Goal: Information Seeking & Learning: Learn about a topic

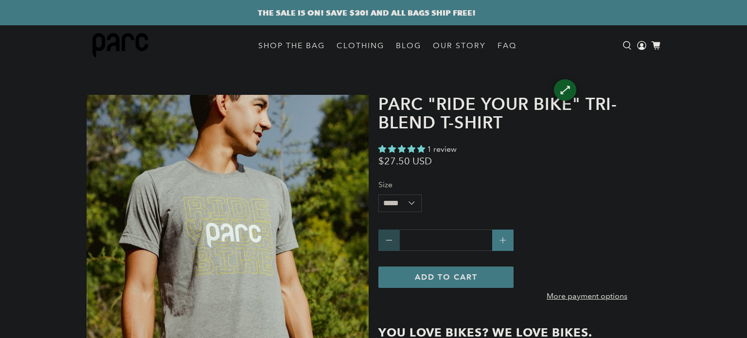
click at [452, 276] on icon "submit" at bounding box center [446, 278] width 16 height 16
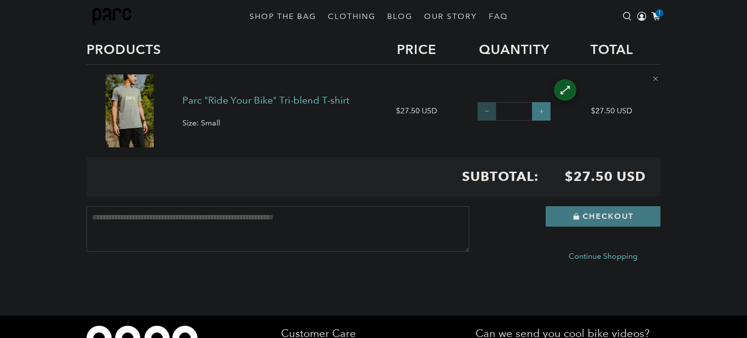
scroll to position [232, 0]
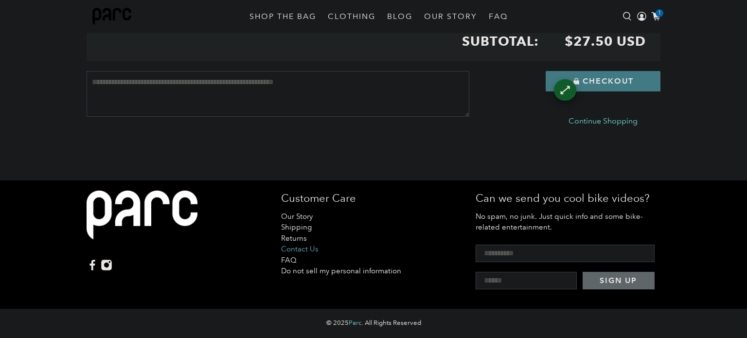
click at [304, 247] on link "Contact Us" at bounding box center [299, 249] width 37 height 9
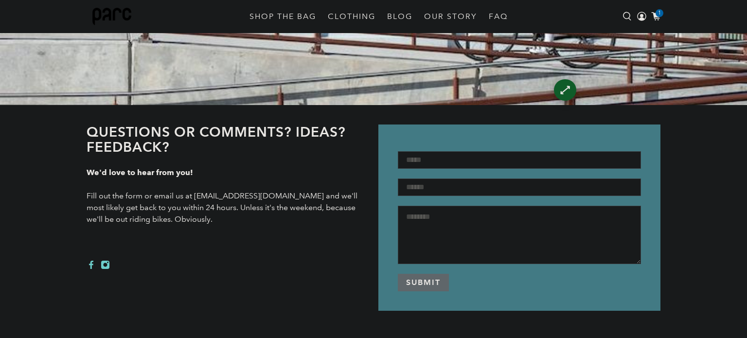
scroll to position [330, 0]
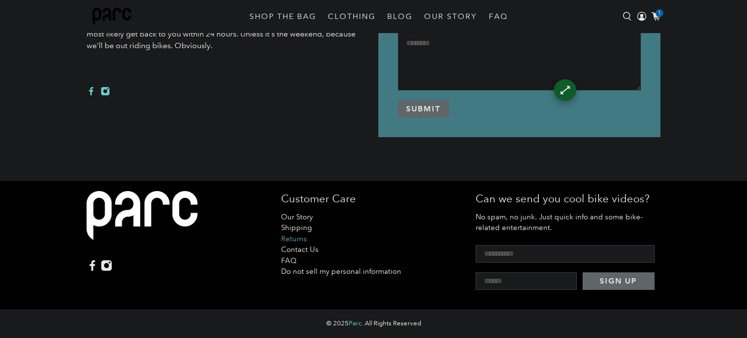
click at [290, 238] on link "Returns" at bounding box center [294, 238] width 26 height 9
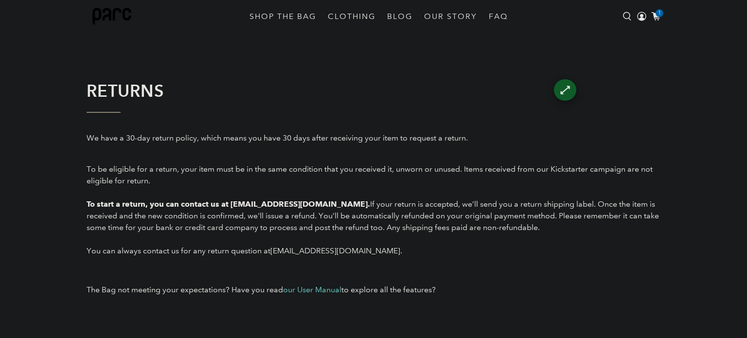
scroll to position [156, 0]
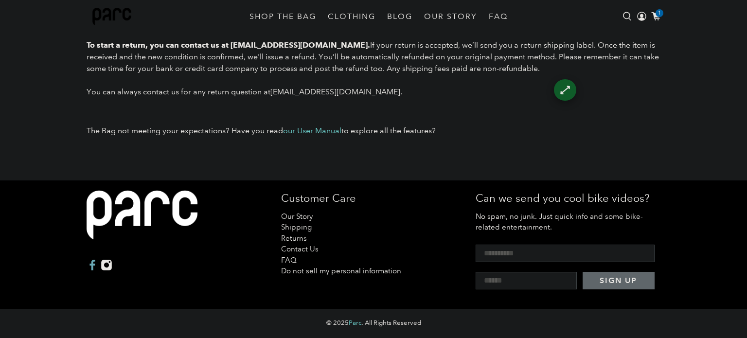
click at [93, 264] on icon at bounding box center [93, 265] width 12 height 12
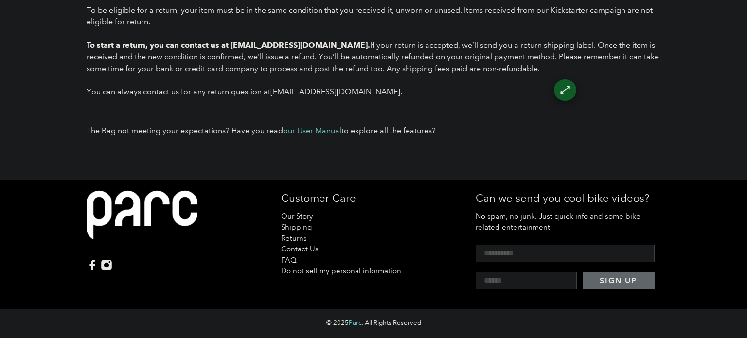
scroll to position [0, 0]
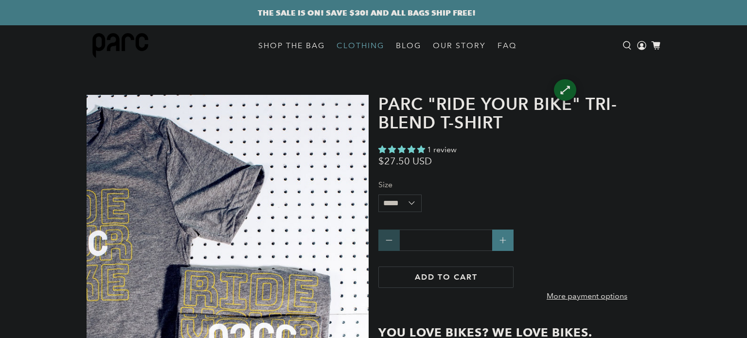
click at [358, 50] on link "CLOTHING" at bounding box center [360, 45] width 59 height 27
